Goal: Transaction & Acquisition: Subscribe to service/newsletter

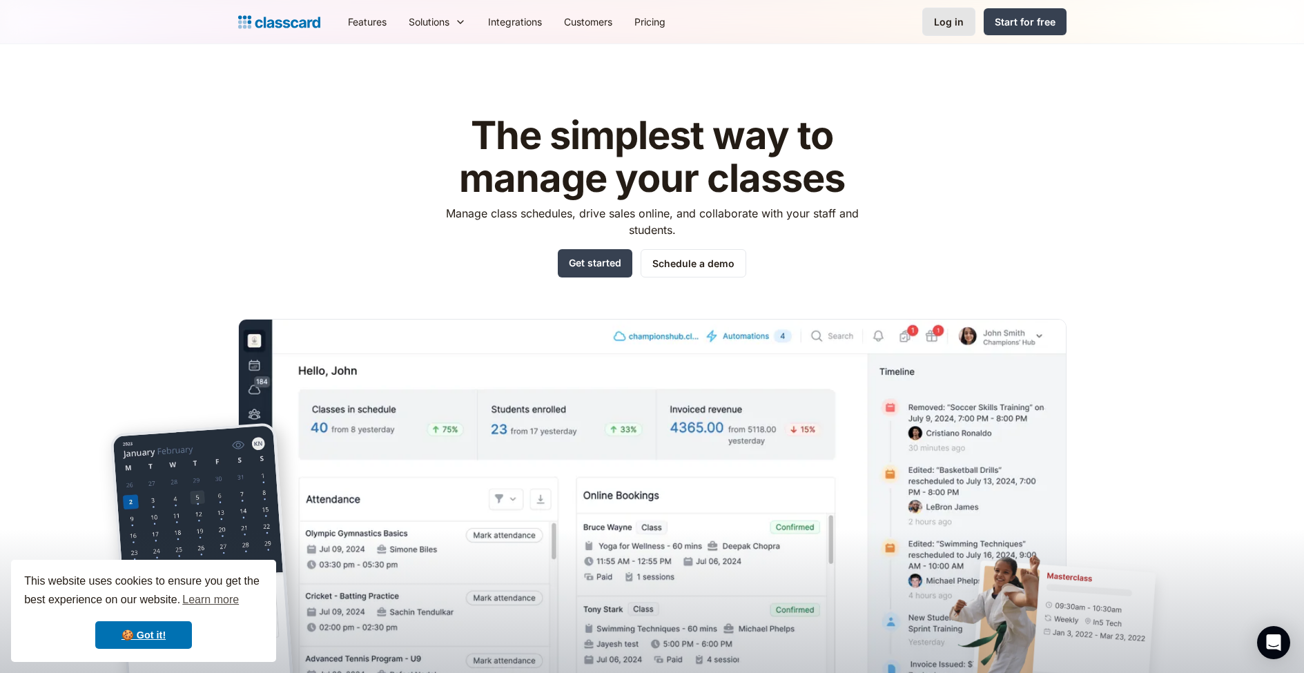
click at [946, 19] on div "Log in" at bounding box center [949, 21] width 30 height 14
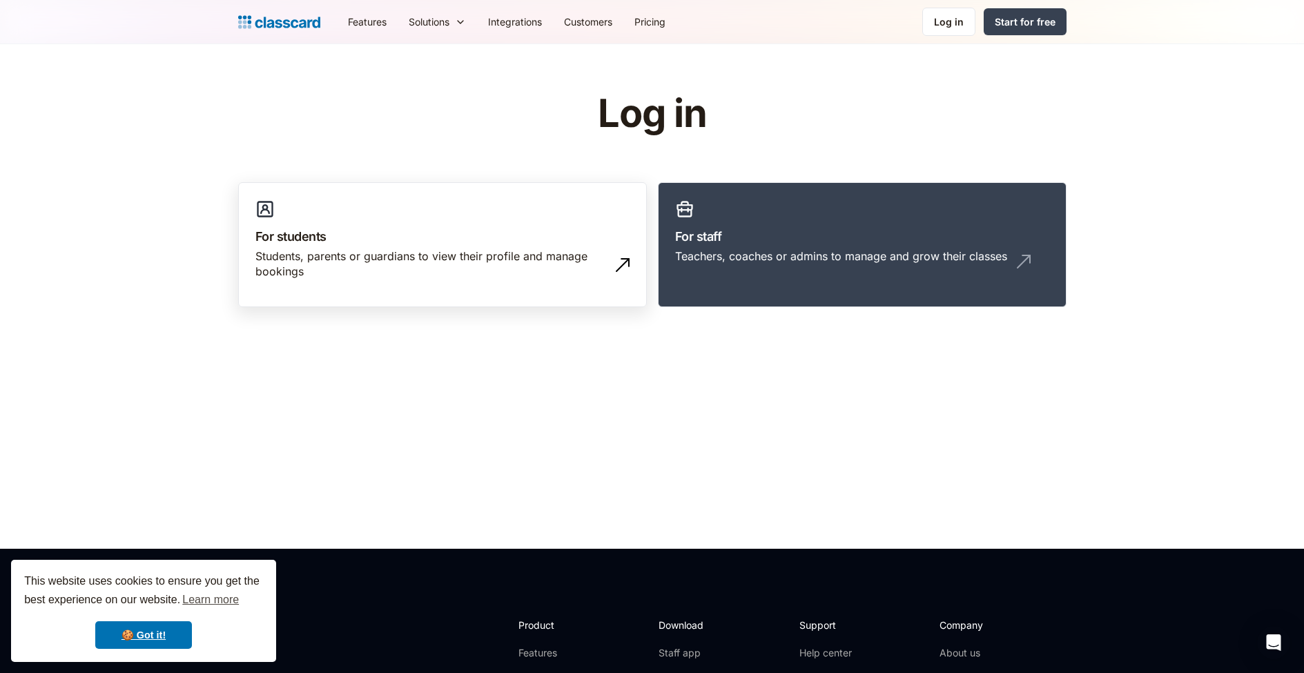
click at [510, 240] on h3 "For students" at bounding box center [442, 236] width 374 height 19
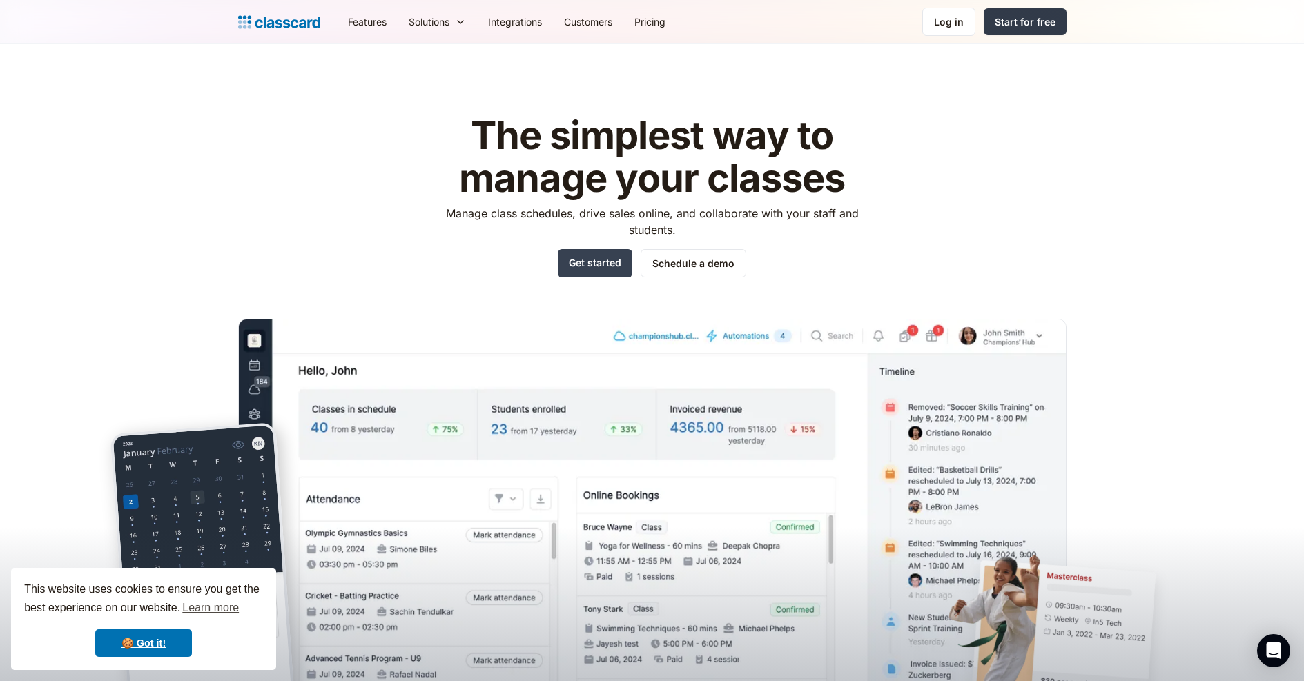
click at [1016, 26] on div "Start for free" at bounding box center [1025, 21] width 61 height 14
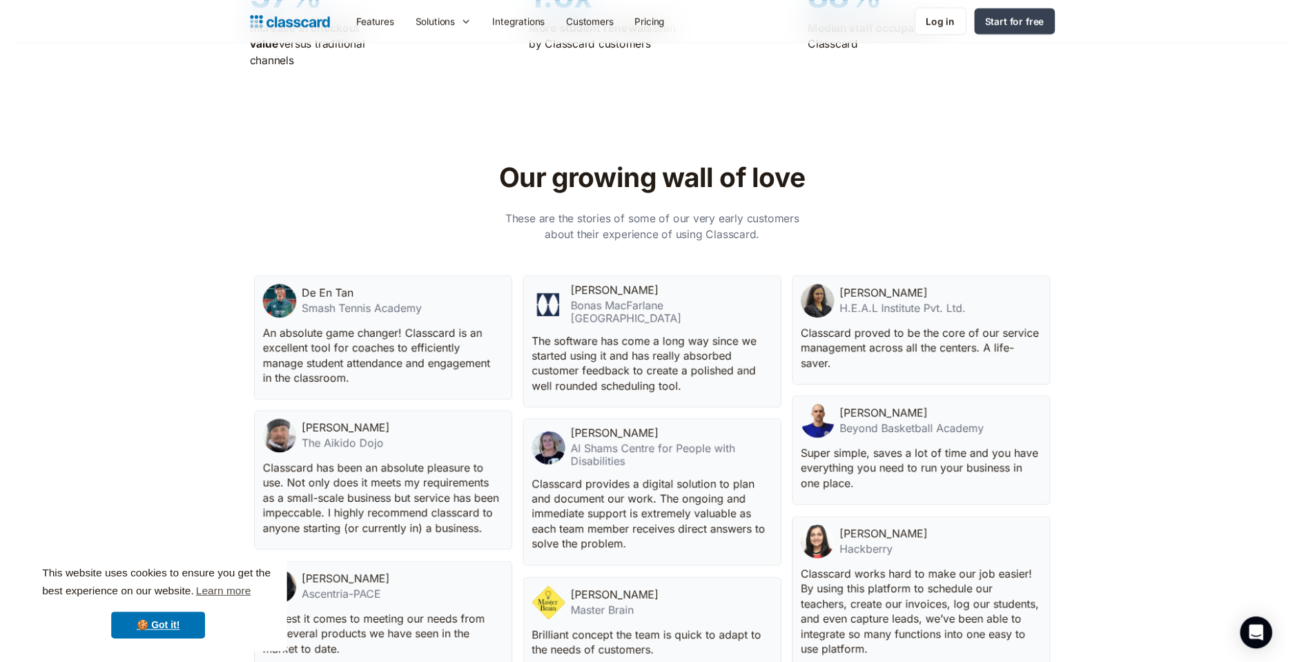
scroll to position [3985, 0]
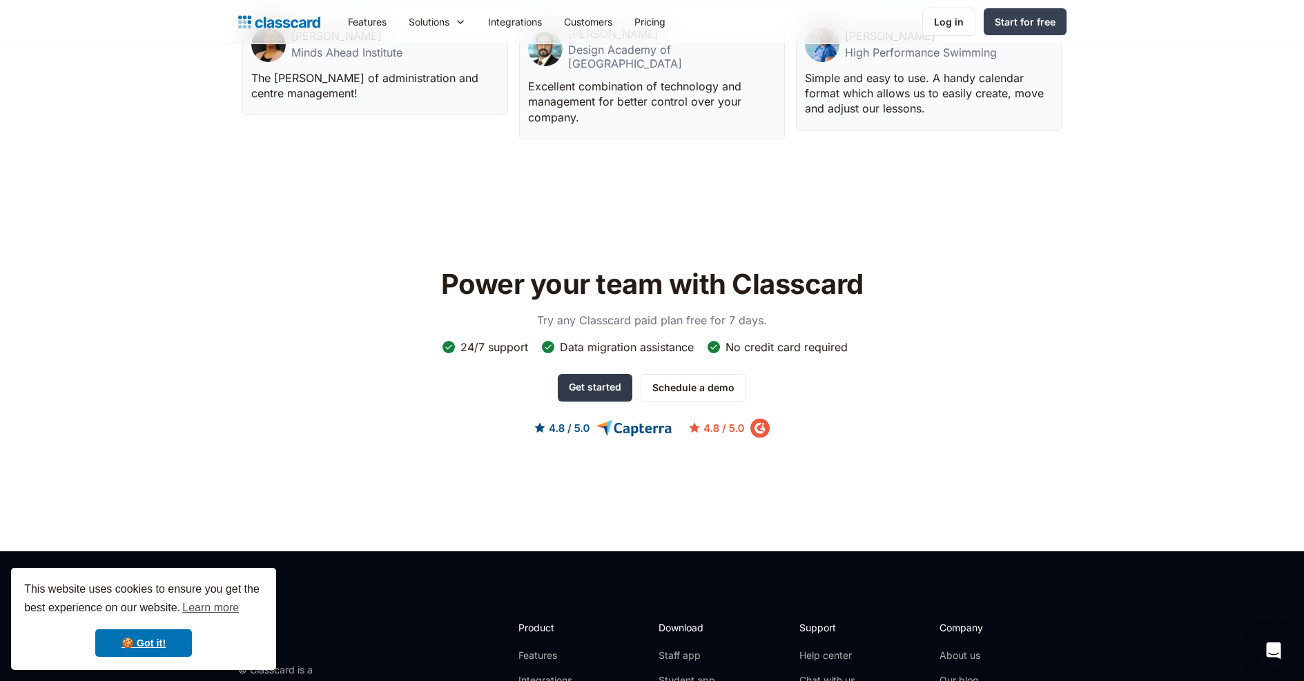
click at [596, 374] on link "Get started" at bounding box center [595, 388] width 75 height 28
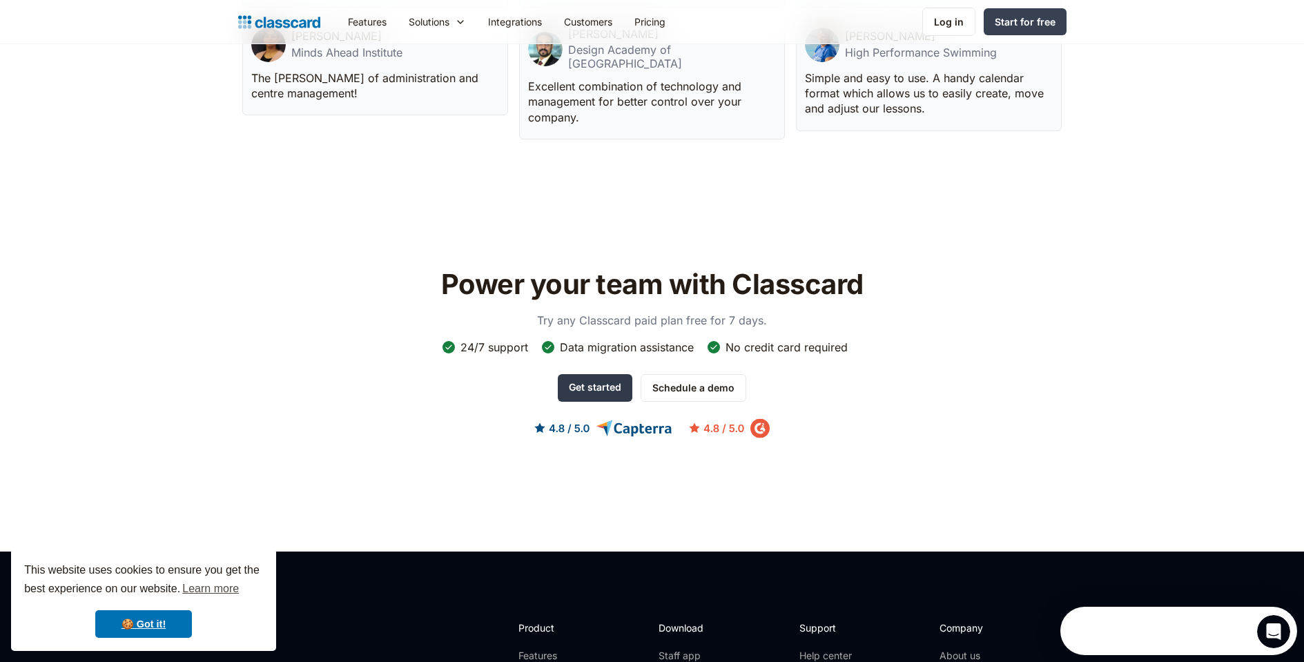
scroll to position [0, 0]
click at [959, 19] on div "Log in" at bounding box center [949, 21] width 30 height 14
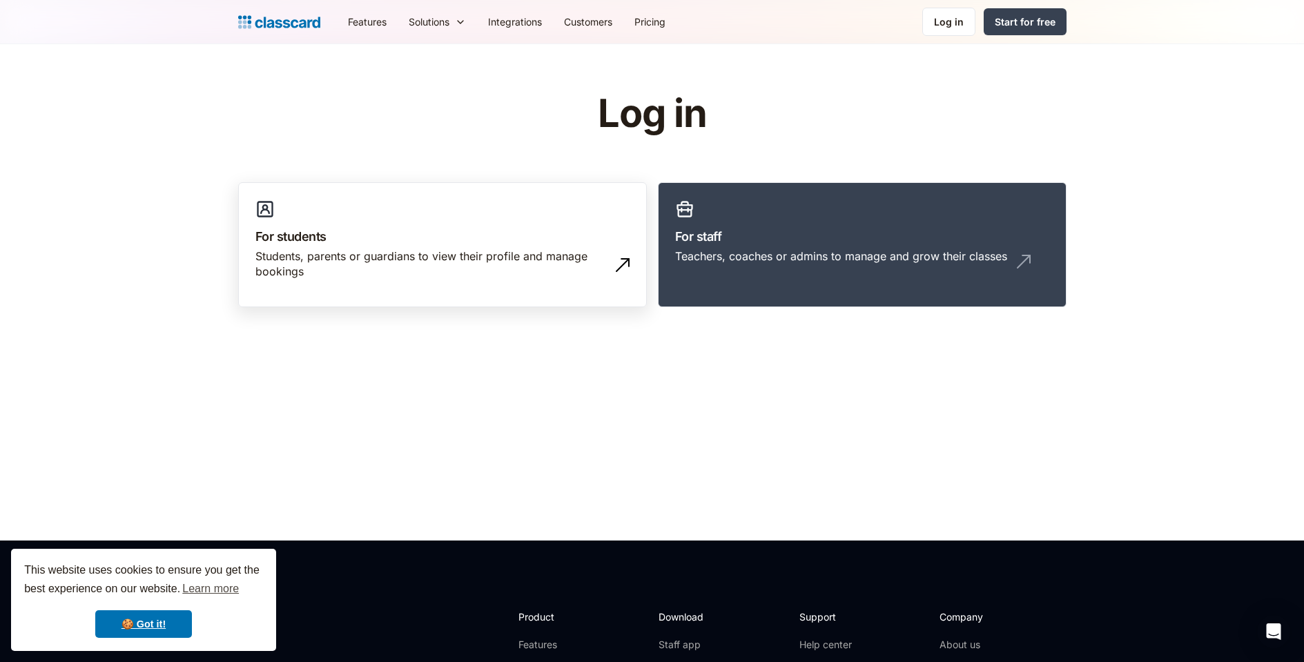
click at [458, 229] on h3 "For students" at bounding box center [442, 236] width 374 height 19
